Goal: Task Accomplishment & Management: Manage account settings

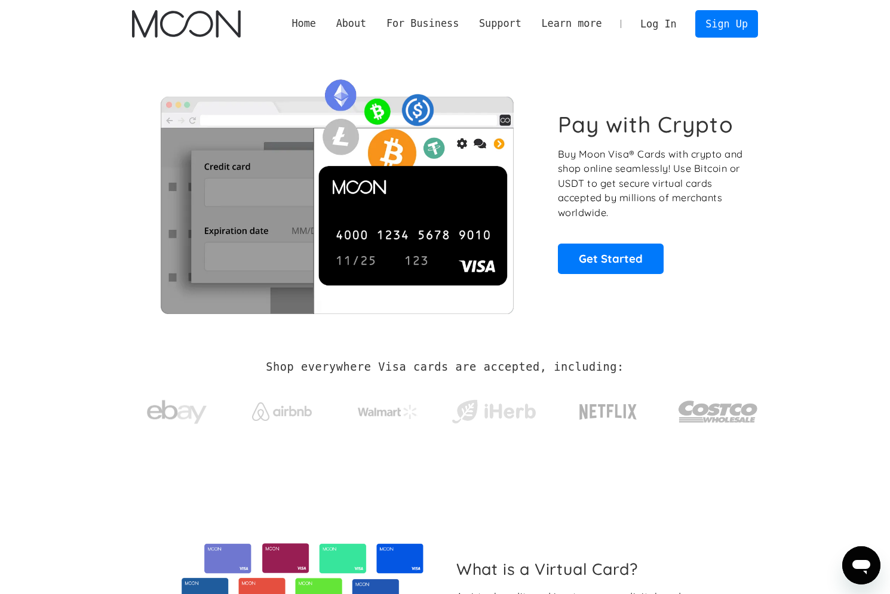
click at [658, 16] on link "Log In" at bounding box center [658, 24] width 56 height 26
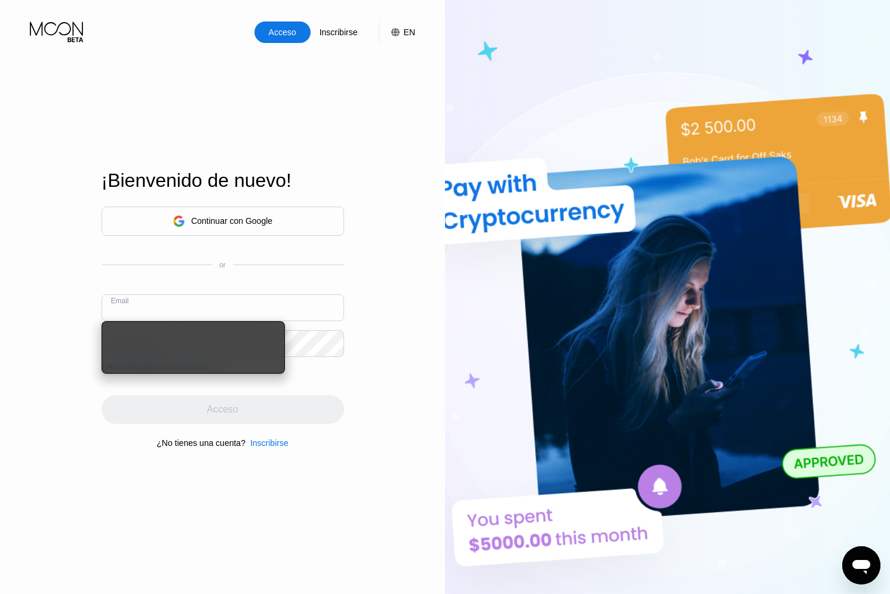
click at [263, 219] on div "Continuar con Google" at bounding box center [231, 221] width 81 height 10
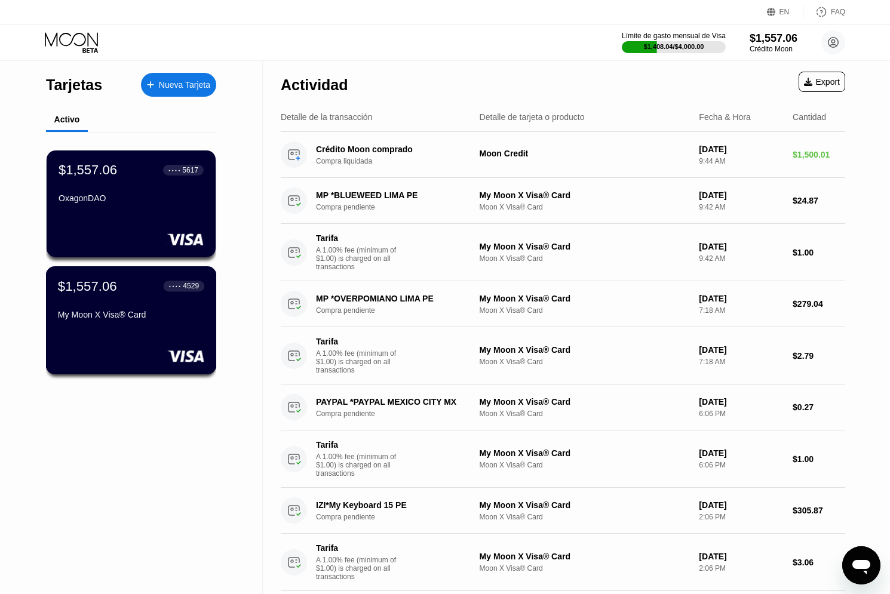
click at [110, 296] on div "$1,557.06 ● ● ● ● 4529 My Moon X Visa® Card" at bounding box center [131, 301] width 146 height 46
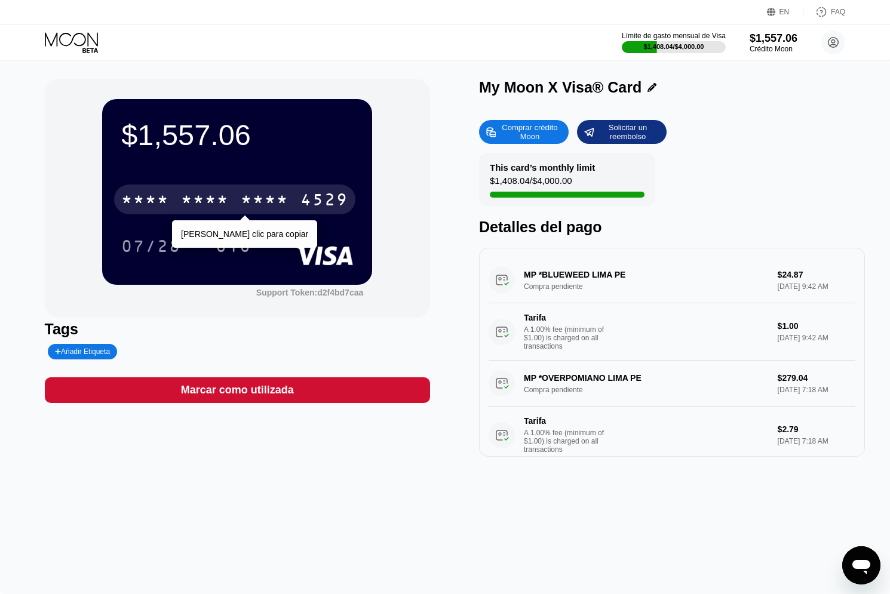
click at [229, 208] on div "* * * * * * * * * * * * 4529" at bounding box center [234, 199] width 241 height 30
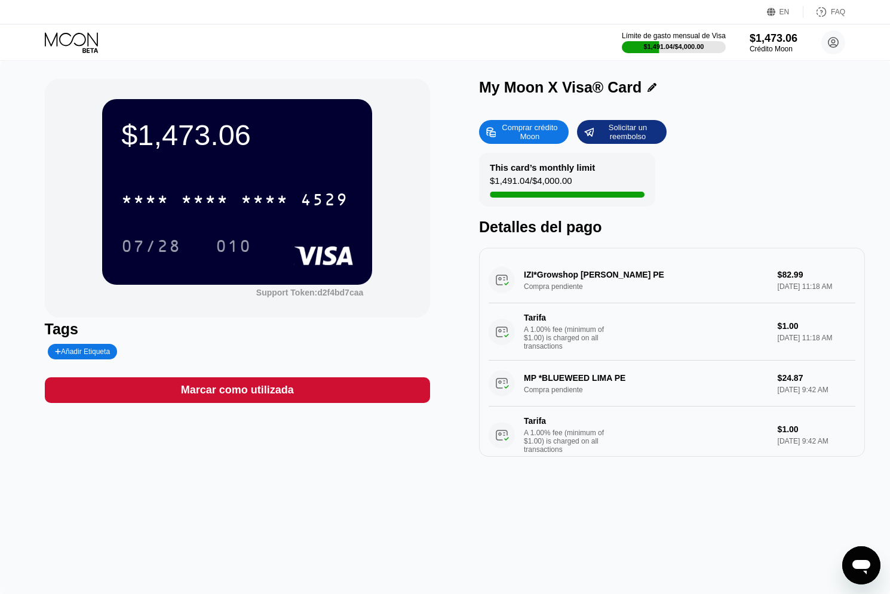
click at [39, 458] on div "$1,473.06 * * * * * * * * * * * * 4529 07/28 010 Support Token: d2f4bd7caa Tags…" at bounding box center [445, 327] width 890 height 533
